Goal: Task Accomplishment & Management: Complete application form

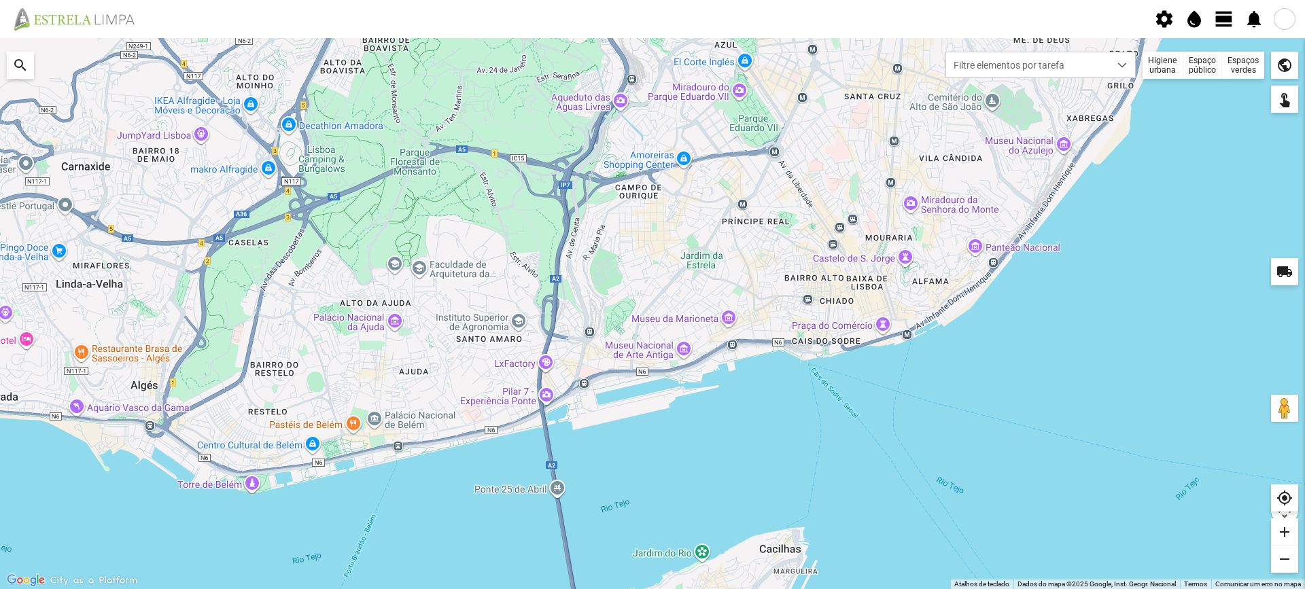
click at [1238, 63] on div "Espaços verdes" at bounding box center [1243, 65] width 42 height 27
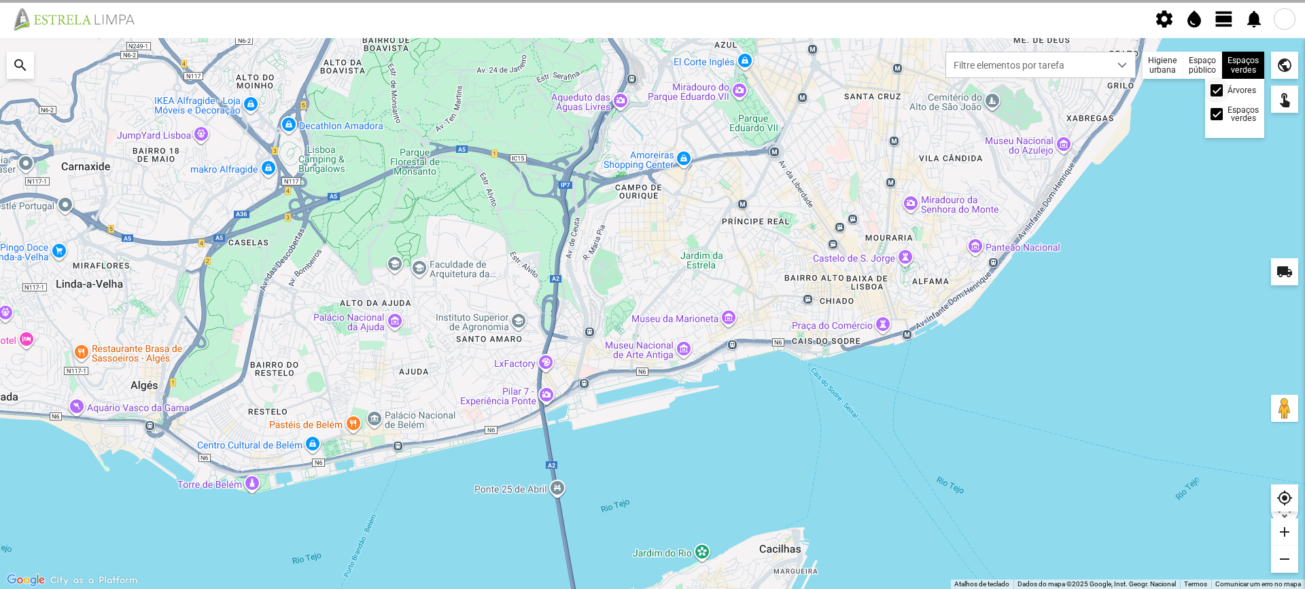
click at [1218, 91] on div at bounding box center [1216, 90] width 12 height 12
click at [1227, 22] on span "view_day" at bounding box center [1224, 19] width 20 height 20
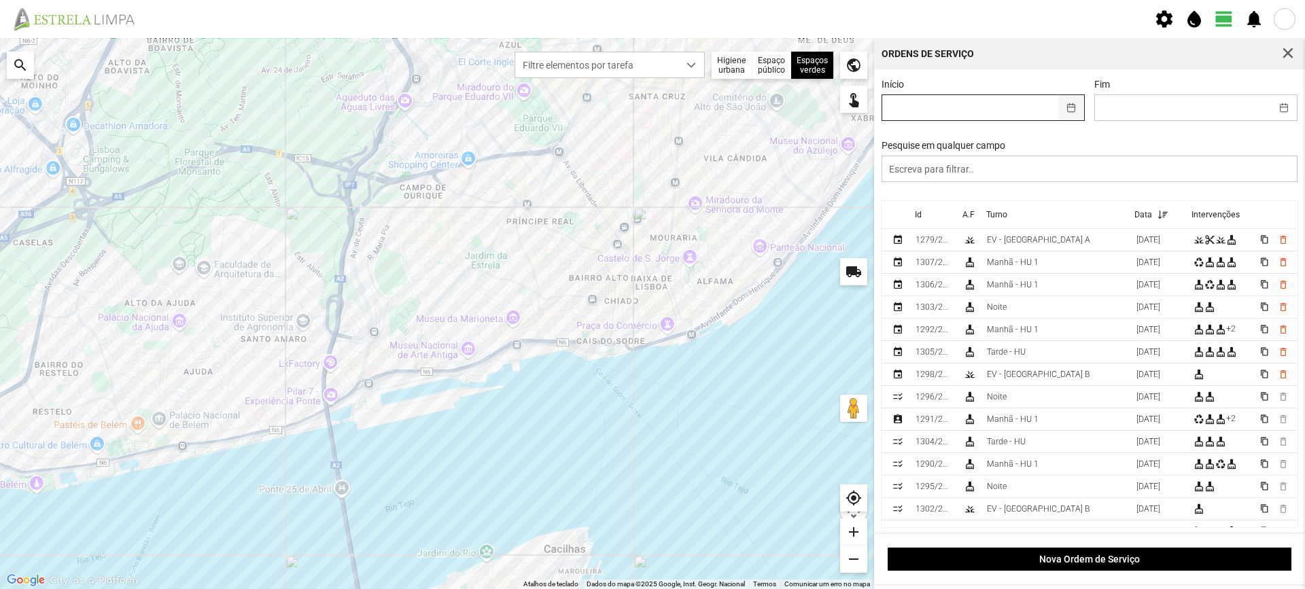
click at [1066, 109] on button "button" at bounding box center [1071, 107] width 27 height 25
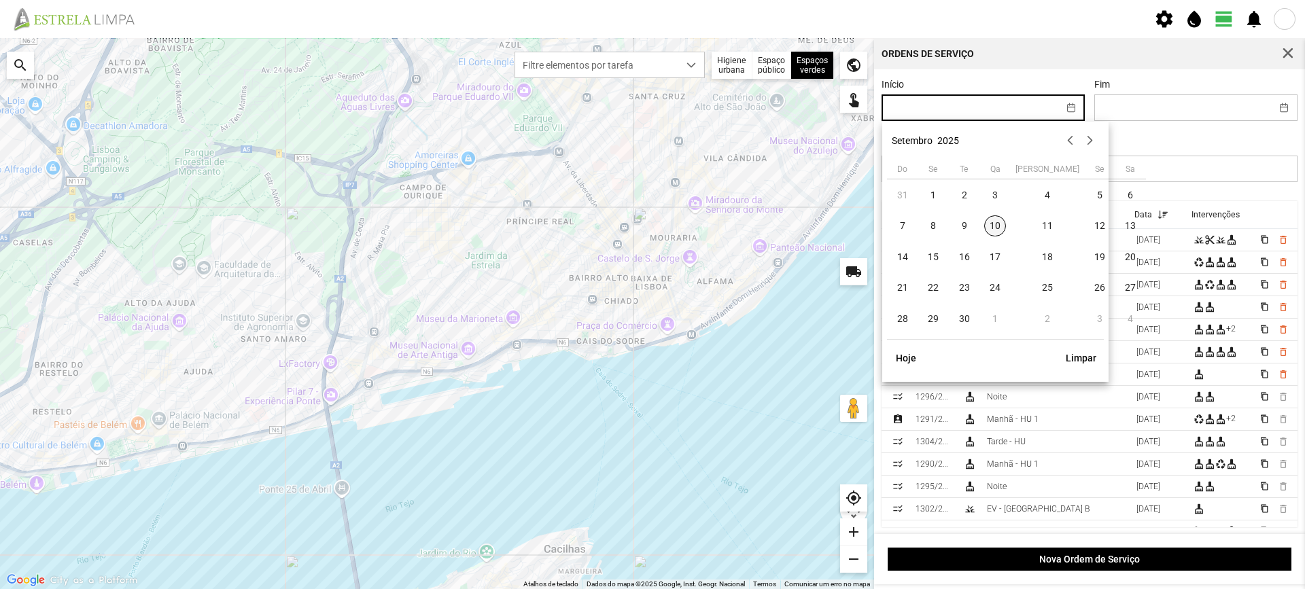
click at [998, 226] on span "10" at bounding box center [995, 226] width 22 height 22
type input "[DATE]"
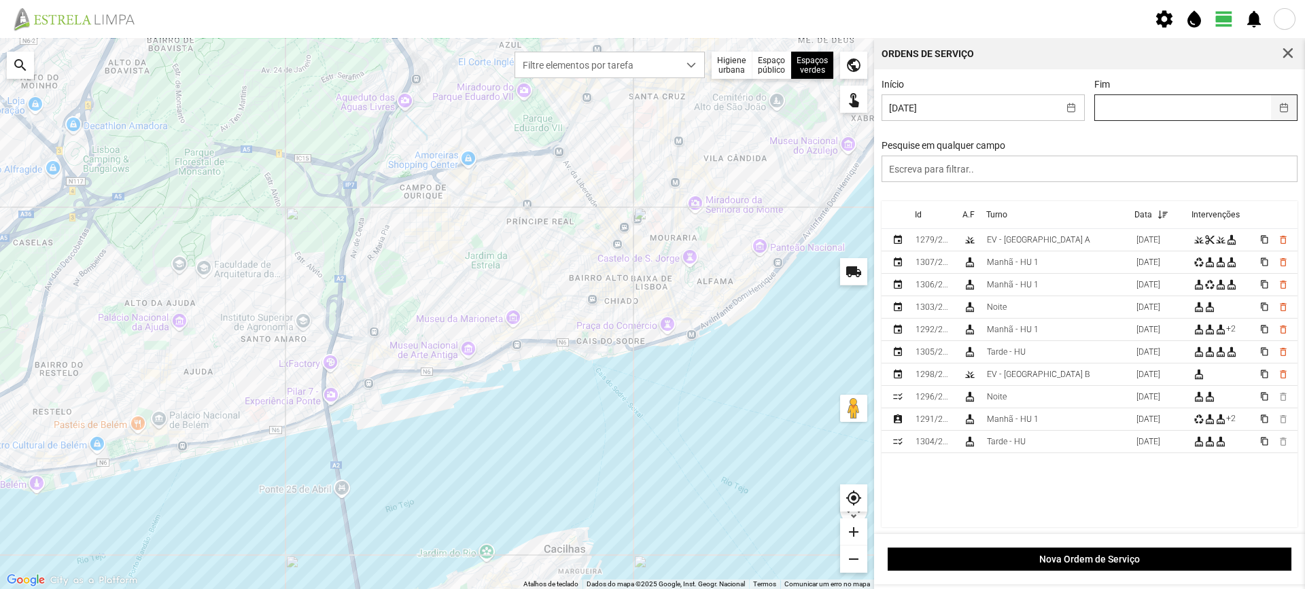
click at [1275, 111] on button "button" at bounding box center [1284, 107] width 27 height 25
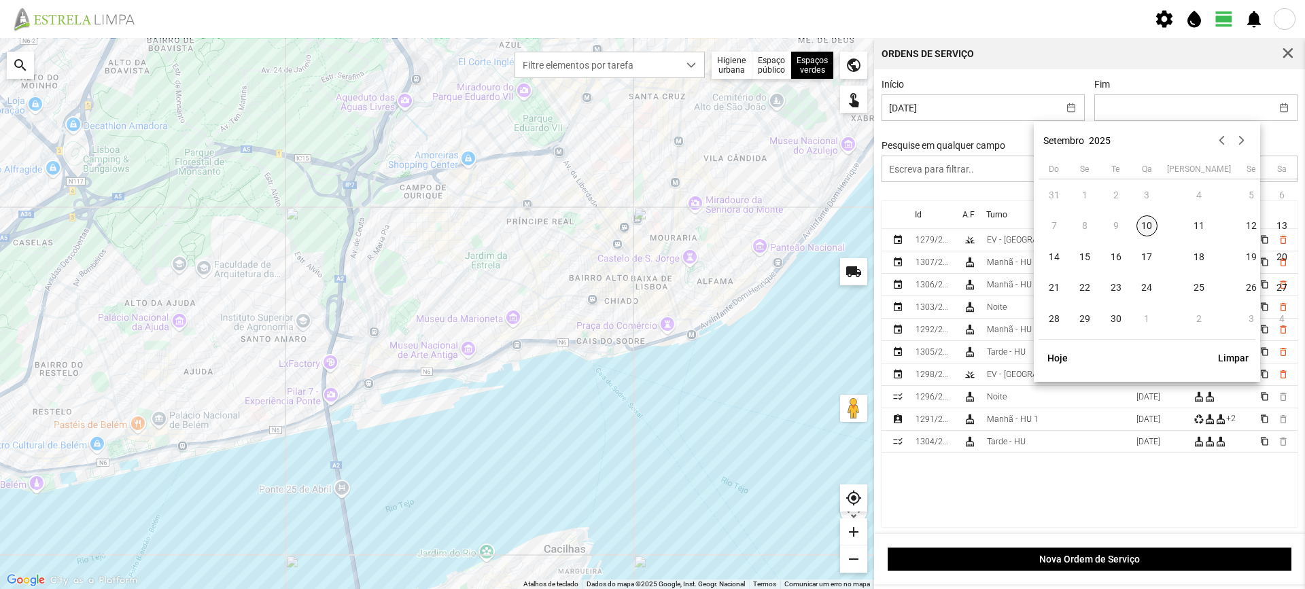
click at [1151, 226] on span "10" at bounding box center [1147, 226] width 22 height 22
type input "[DATE]"
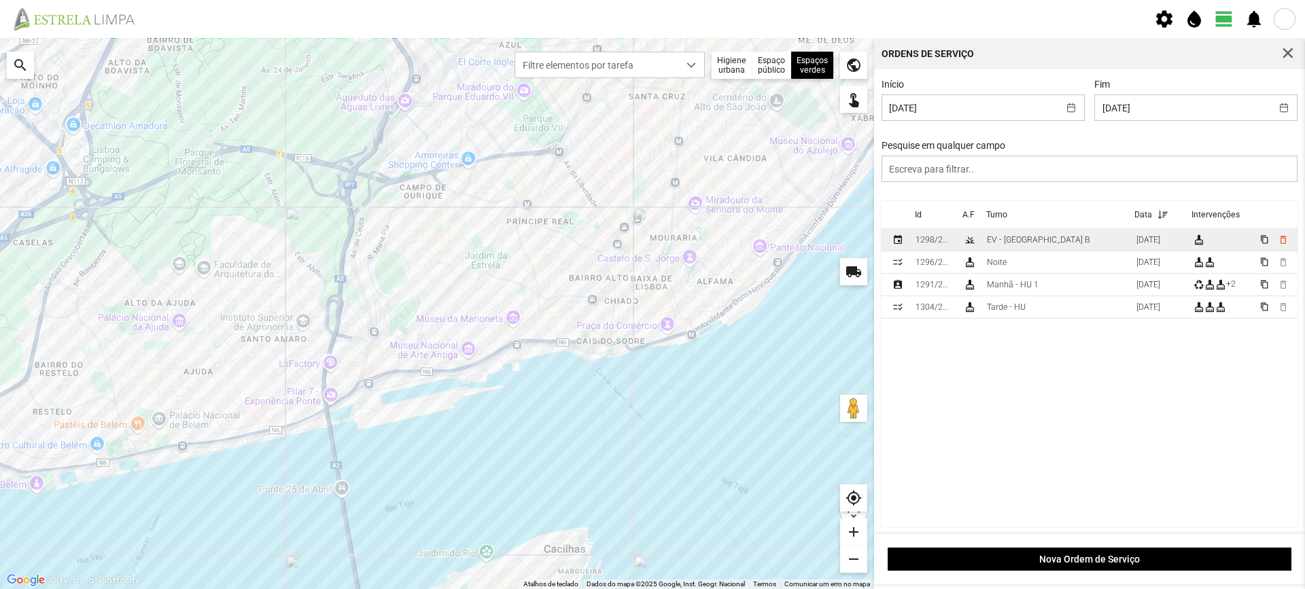
click at [1051, 240] on td "EV - [GEOGRAPHIC_DATA] B" at bounding box center [1056, 240] width 150 height 22
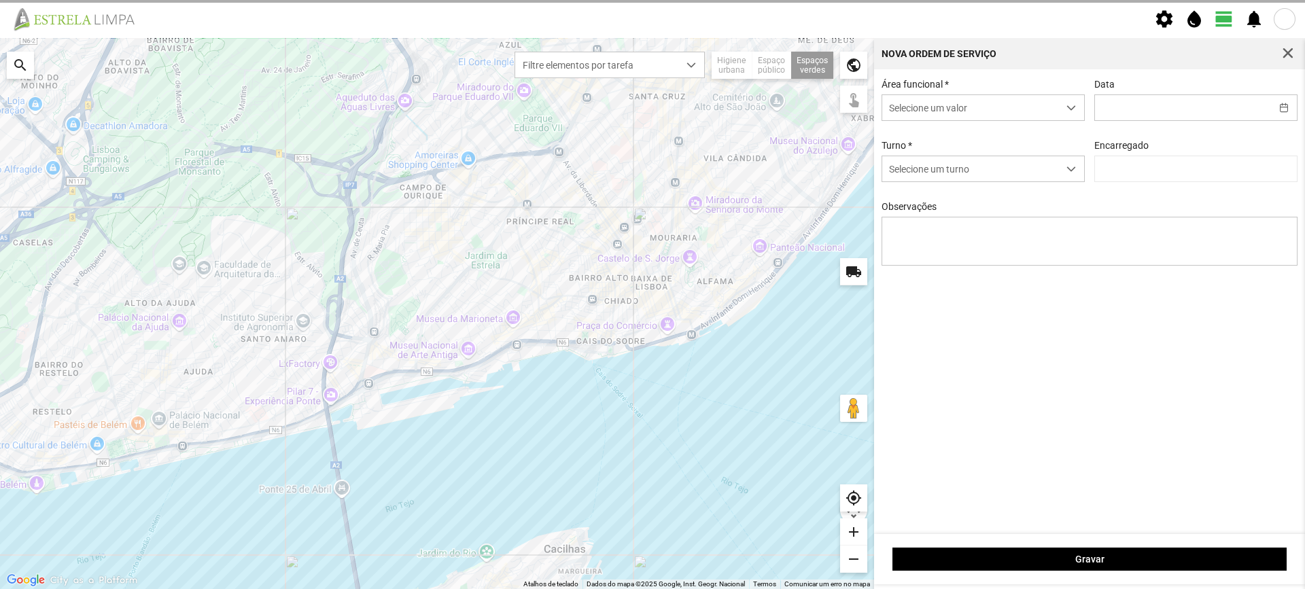
type input "[DATE]"
type textarea "Francesinhas"
type input "António Pires"
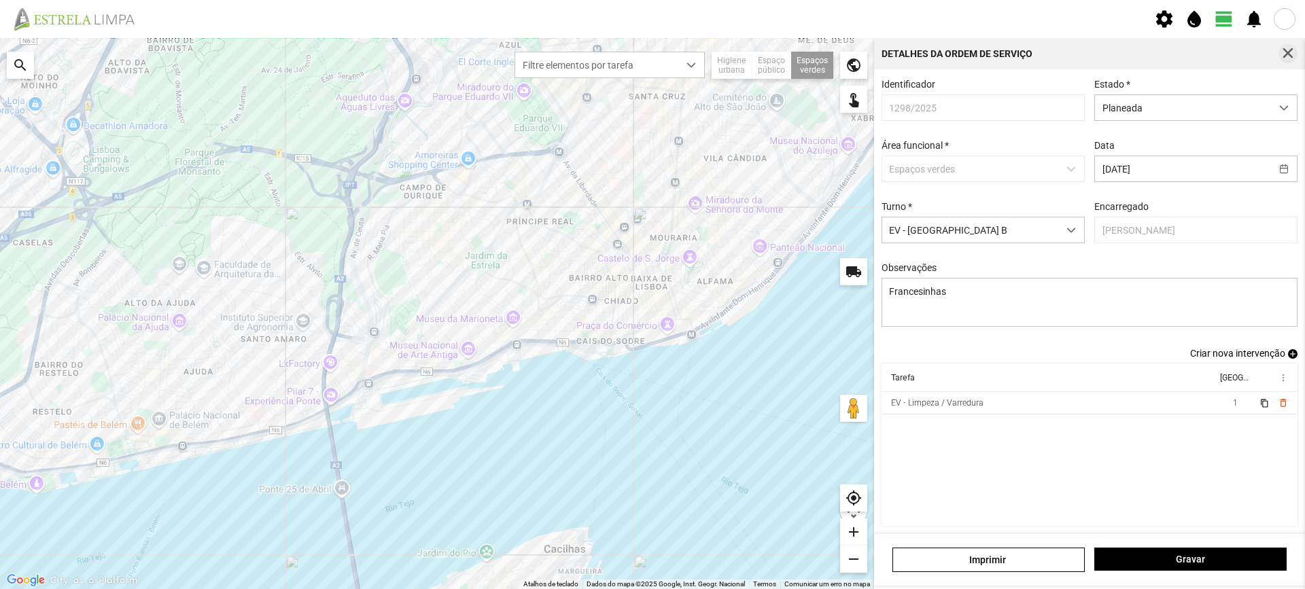
click at [1288, 49] on span "button" at bounding box center [1288, 54] width 12 height 12
